Goal: Task Accomplishment & Management: Use online tool/utility

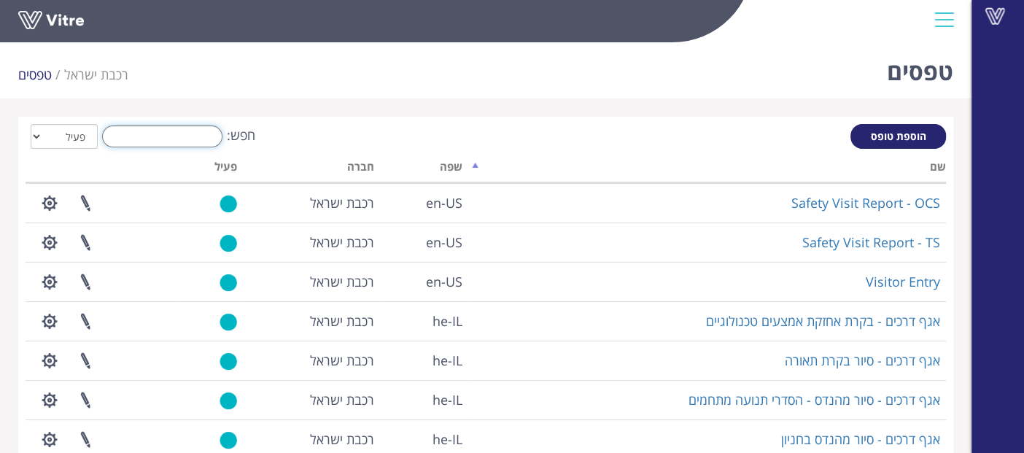
click at [152, 136] on input "חפש:" at bounding box center [162, 136] width 120 height 22
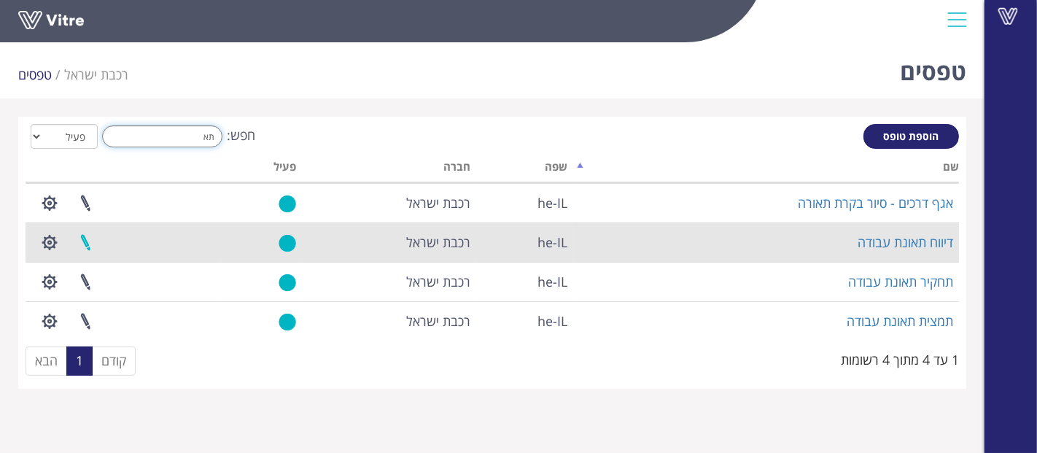
type input "תא"
click at [93, 238] on link at bounding box center [85, 242] width 36 height 39
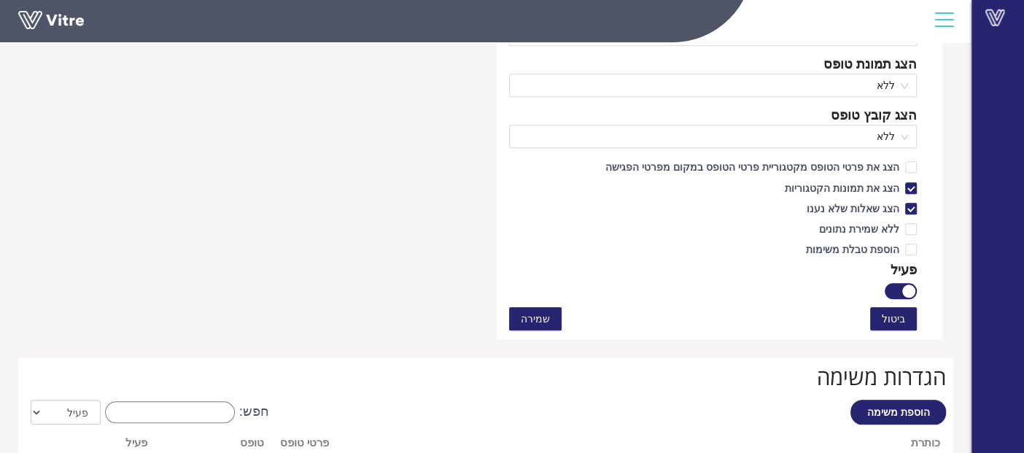
scroll to position [1050, 0]
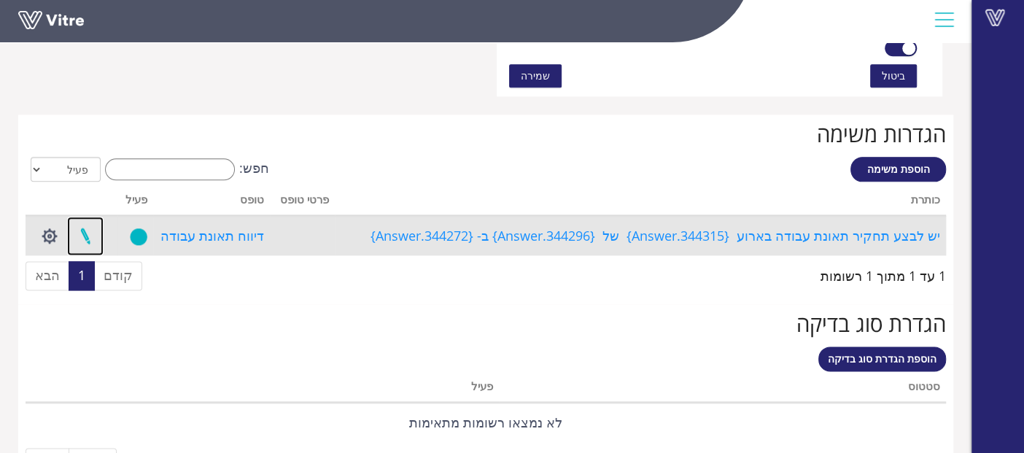
click at [93, 233] on link at bounding box center [85, 236] width 36 height 39
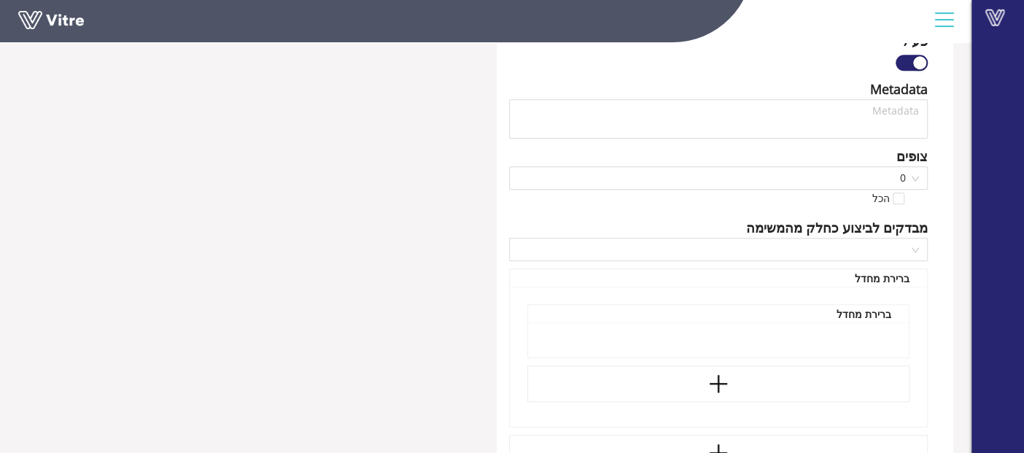
scroll to position [993, 0]
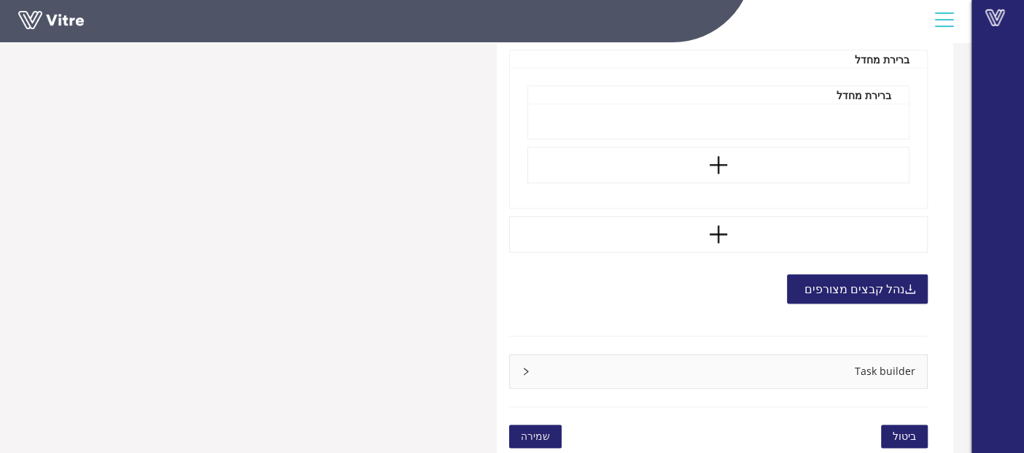
click at [876, 365] on div "Task builder" at bounding box center [718, 371] width 417 height 34
type input "בר גיל"
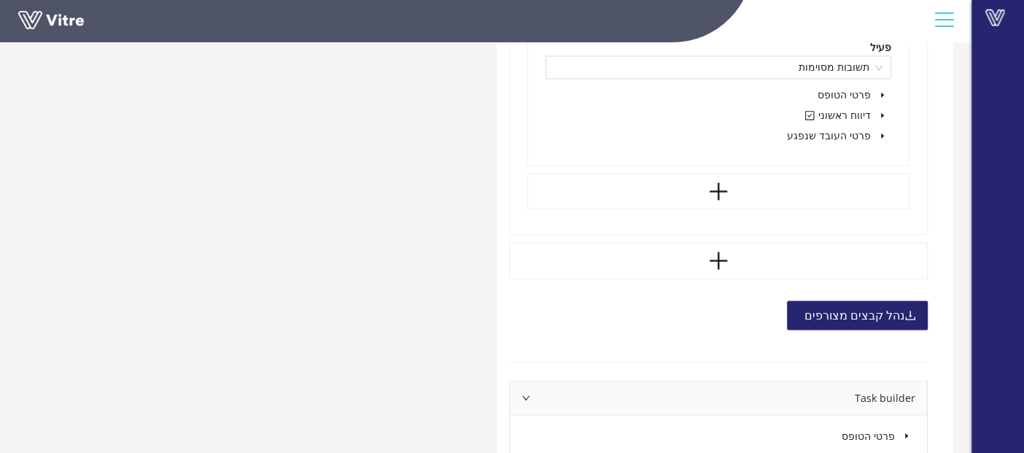
scroll to position [1466, 0]
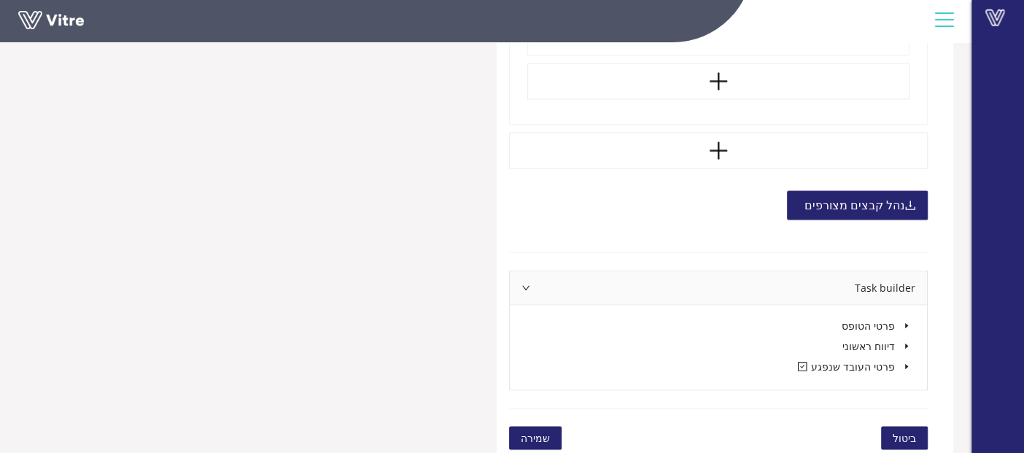
click at [906, 364] on icon "caret-down" at bounding box center [906, 366] width 3 height 5
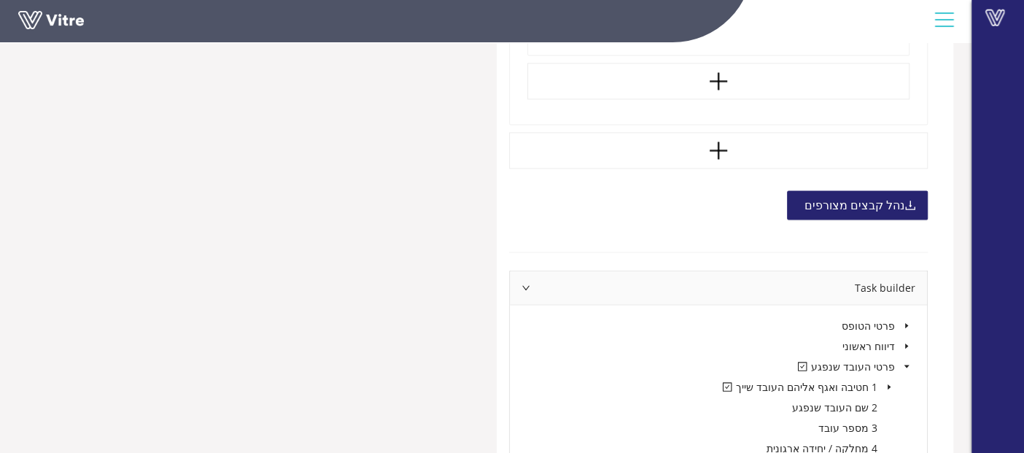
scroll to position [1547, 0]
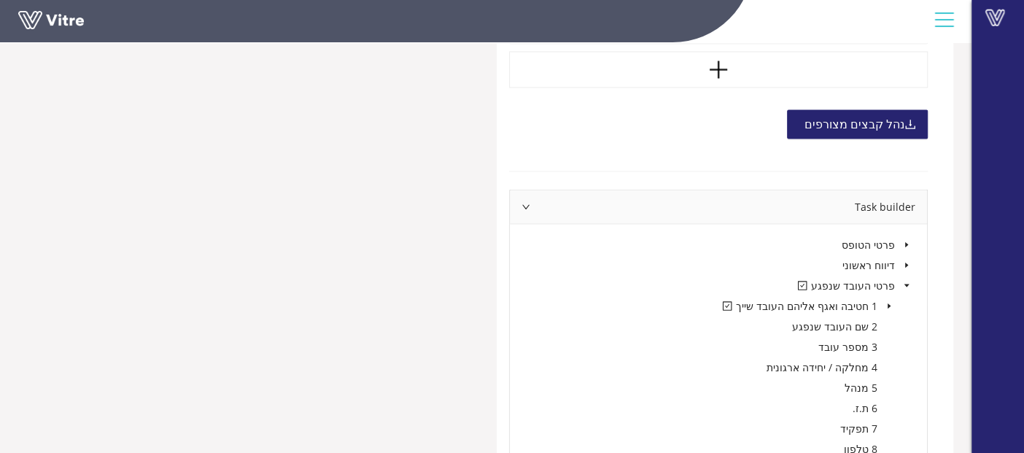
click at [886, 303] on icon "caret-down" at bounding box center [888, 305] width 7 height 7
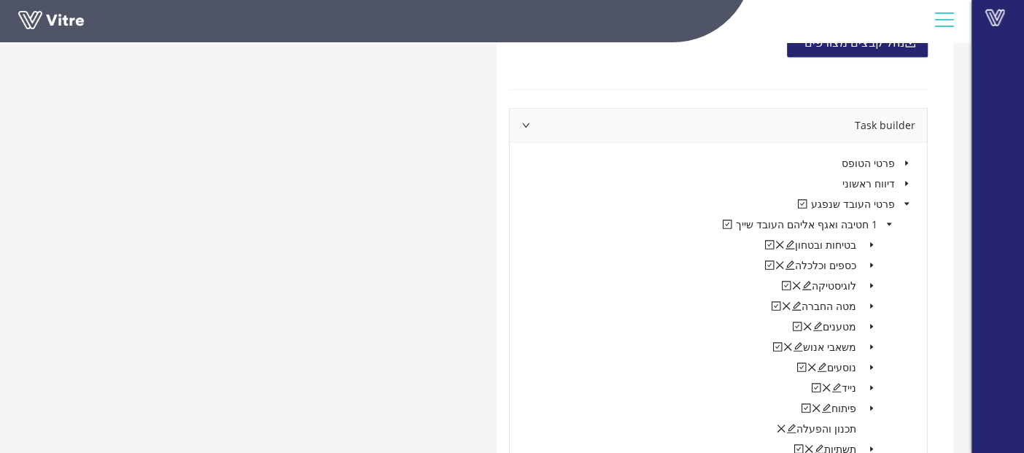
scroll to position [1710, 0]
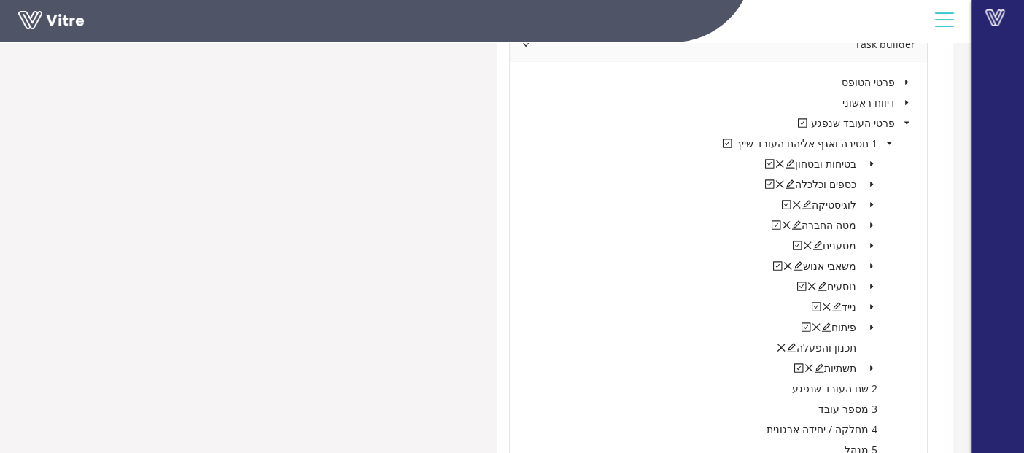
click at [871, 365] on icon "caret-down" at bounding box center [871, 367] width 3 height 5
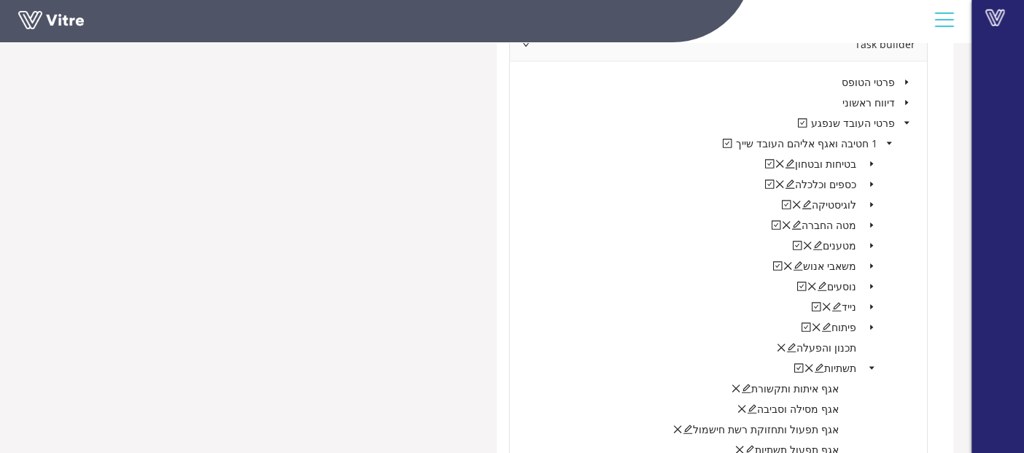
scroll to position [1872, 0]
